Goal: Information Seeking & Learning: Learn about a topic

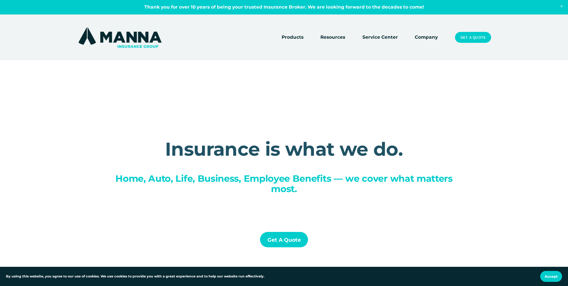
click at [435, 40] on link "Company" at bounding box center [426, 37] width 23 height 8
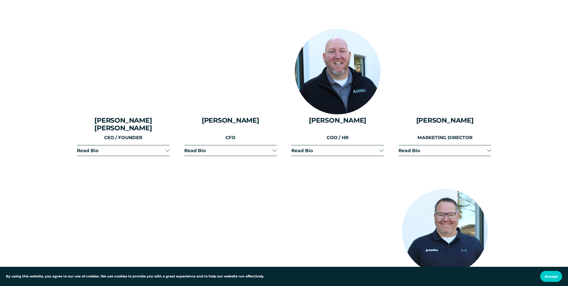
scroll to position [777, 0]
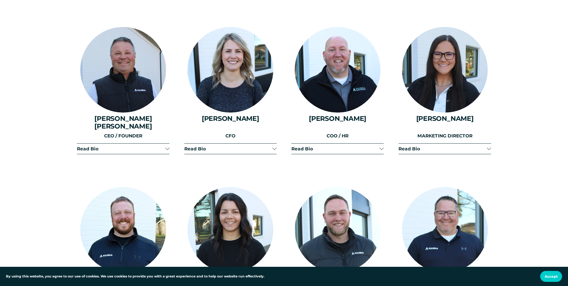
click at [164, 146] on span "Read Bio" at bounding box center [121, 149] width 88 height 6
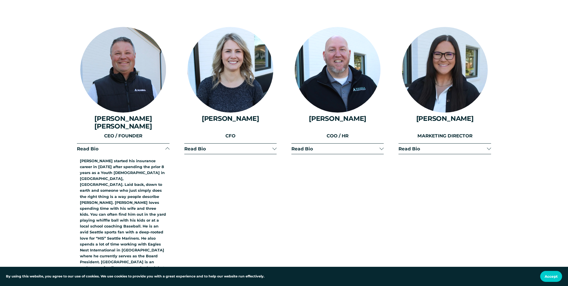
click at [164, 146] on span "Read Bio" at bounding box center [121, 149] width 88 height 6
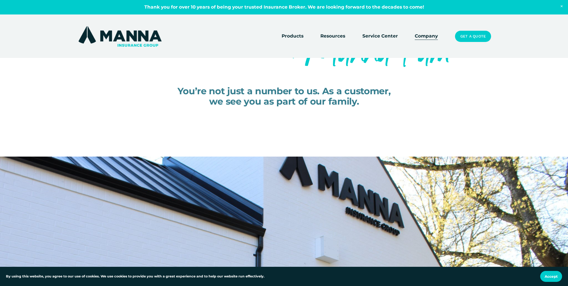
scroll to position [0, 0]
